Goal: Find specific page/section: Find specific page/section

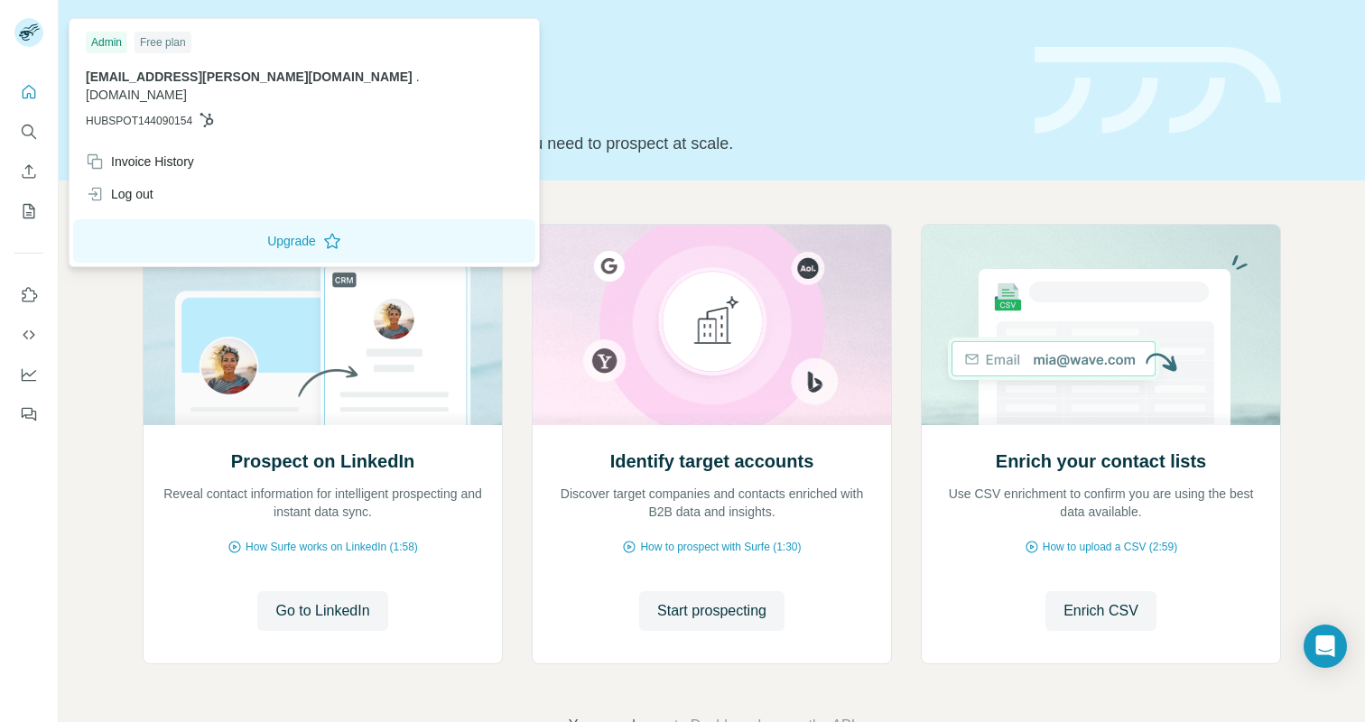
click at [32, 37] on rect at bounding box center [28, 32] width 29 height 29
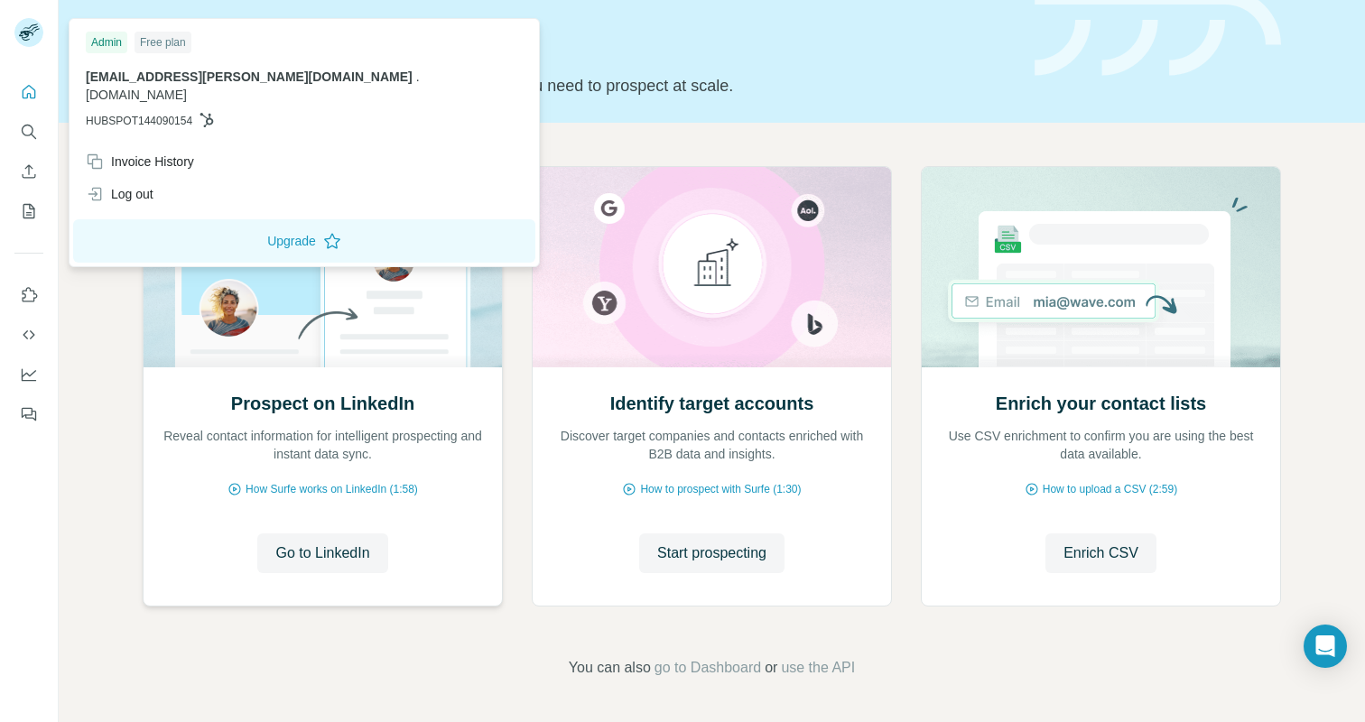
click at [485, 384] on div "Prospect on LinkedIn Reveal contact information for intelligent prospecting and…" at bounding box center [323, 486] width 358 height 240
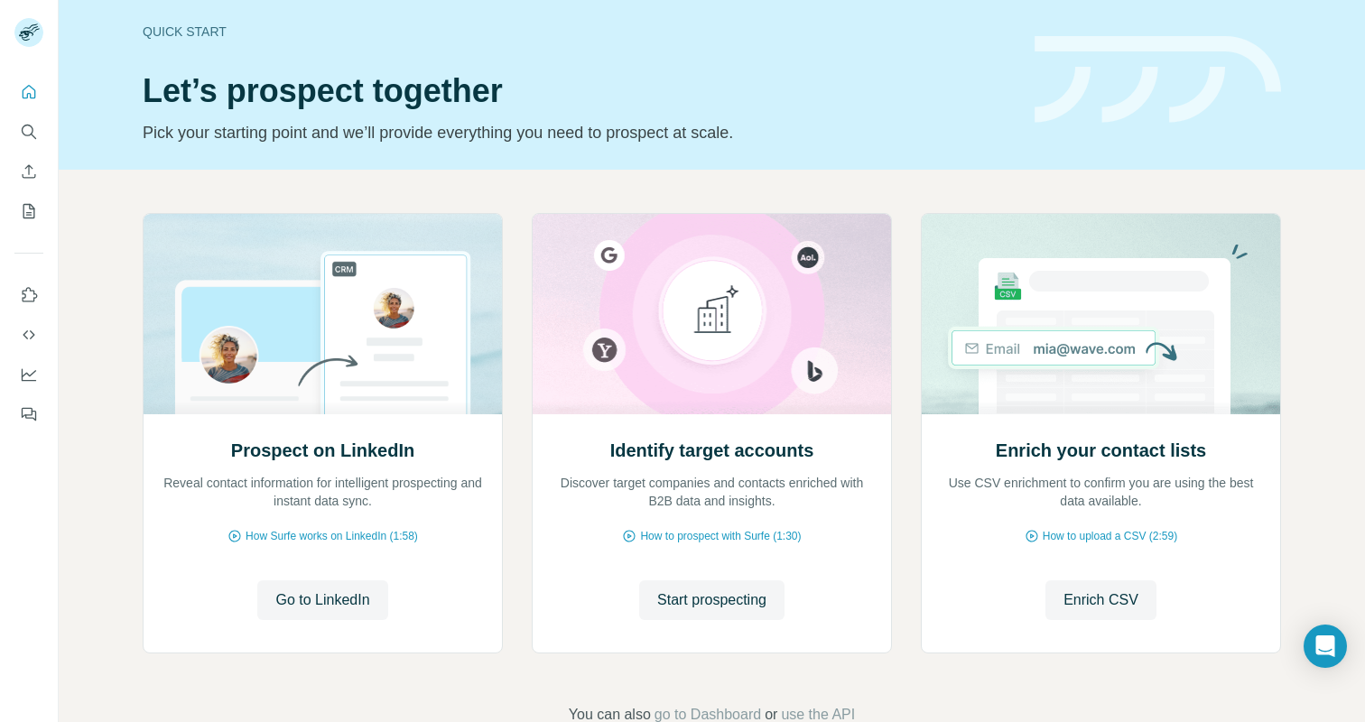
scroll to position [0, 0]
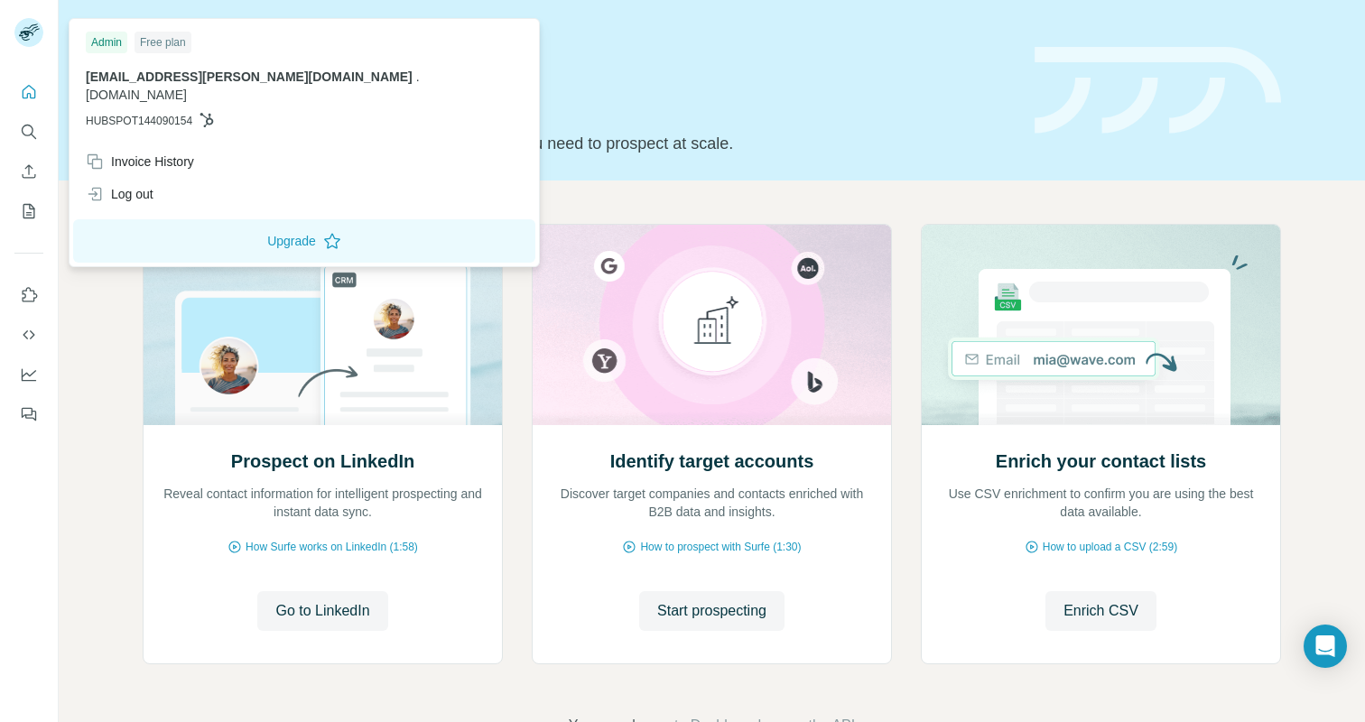
click at [42, 24] on div at bounding box center [28, 32] width 29 height 29
click at [23, 92] on icon "Quick start" at bounding box center [29, 92] width 18 height 18
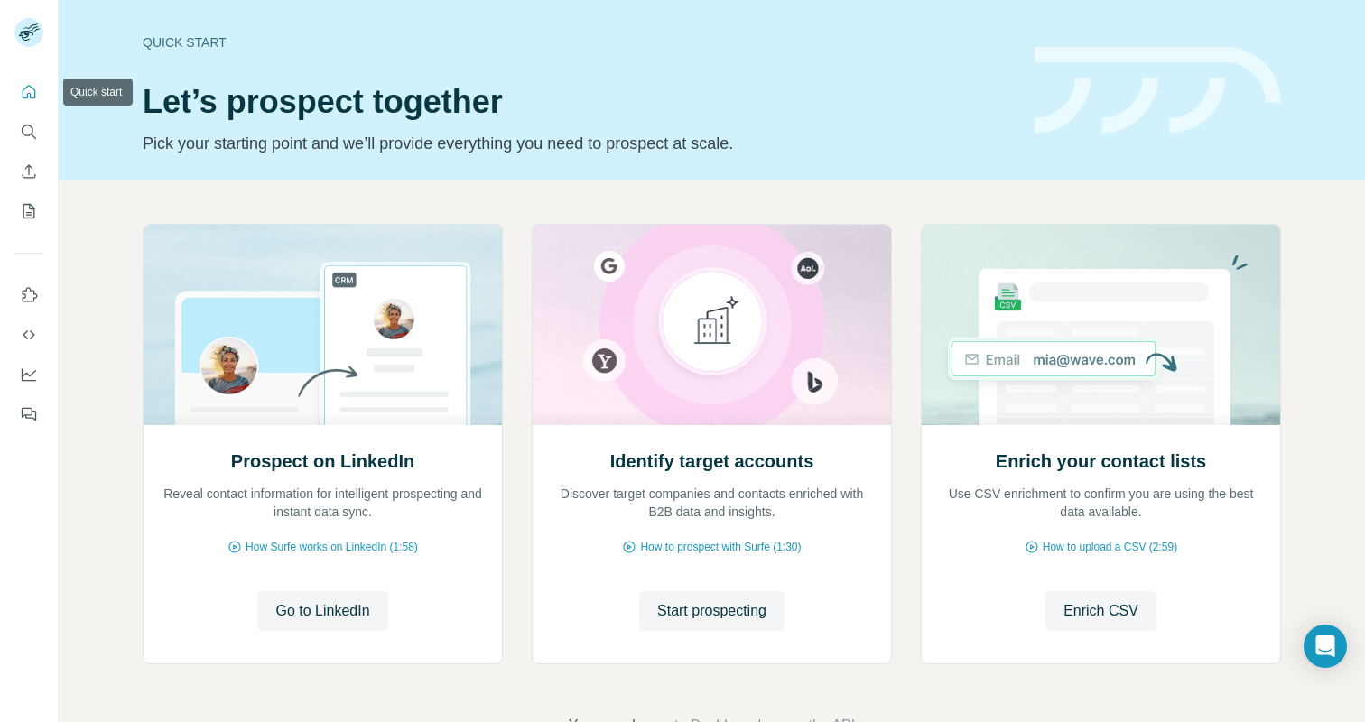
click at [32, 92] on icon "Quick start" at bounding box center [29, 92] width 18 height 18
click at [32, 130] on icon "Search" at bounding box center [28, 131] width 12 height 12
